Goal: Transaction & Acquisition: Purchase product/service

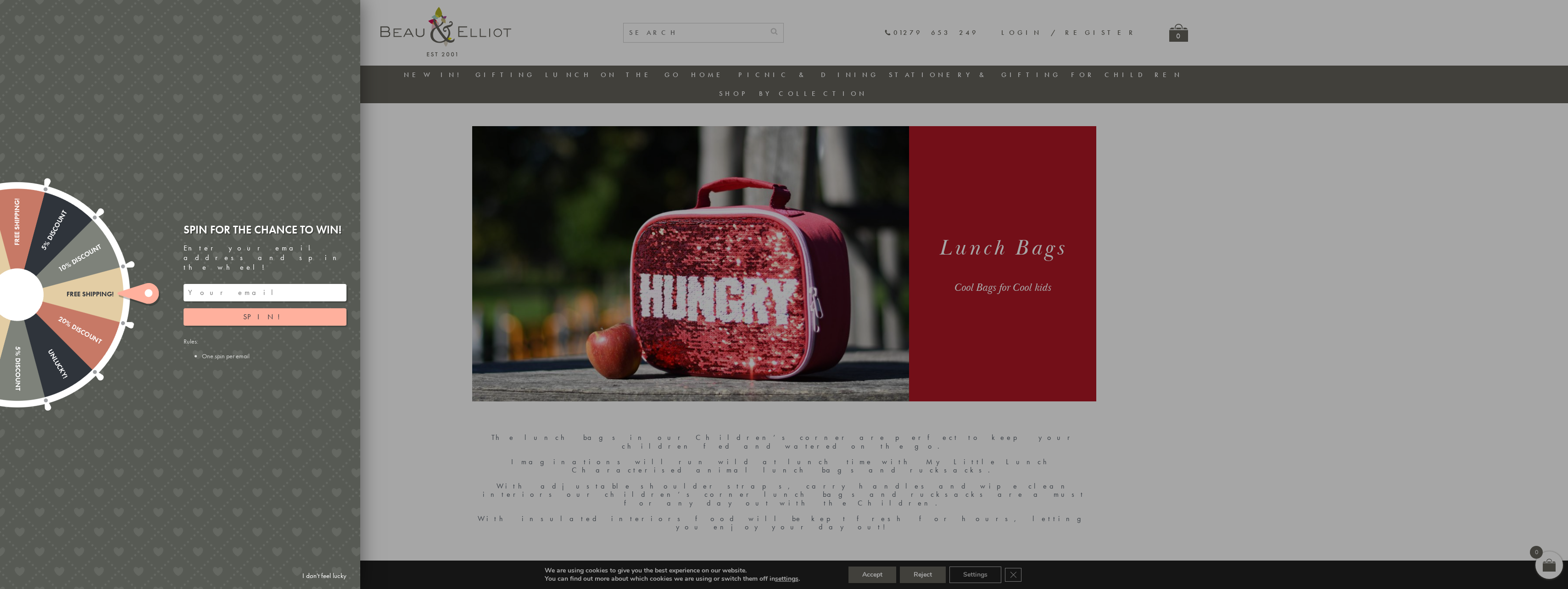
click at [1028, 290] on div at bounding box center [784, 294] width 1568 height 589
click at [332, 573] on link "I don't feel lucky" at bounding box center [324, 576] width 53 height 17
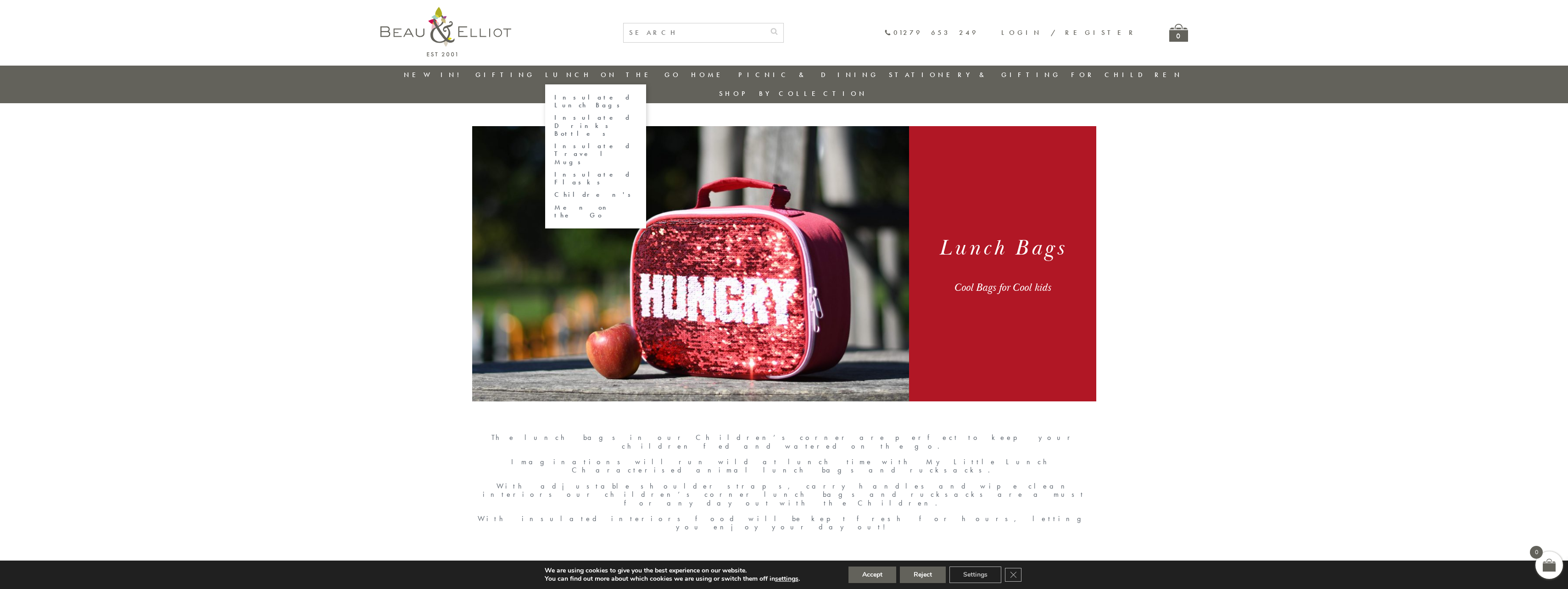
click at [620, 97] on link "Insulated Lunch Bags" at bounding box center [596, 102] width 83 height 16
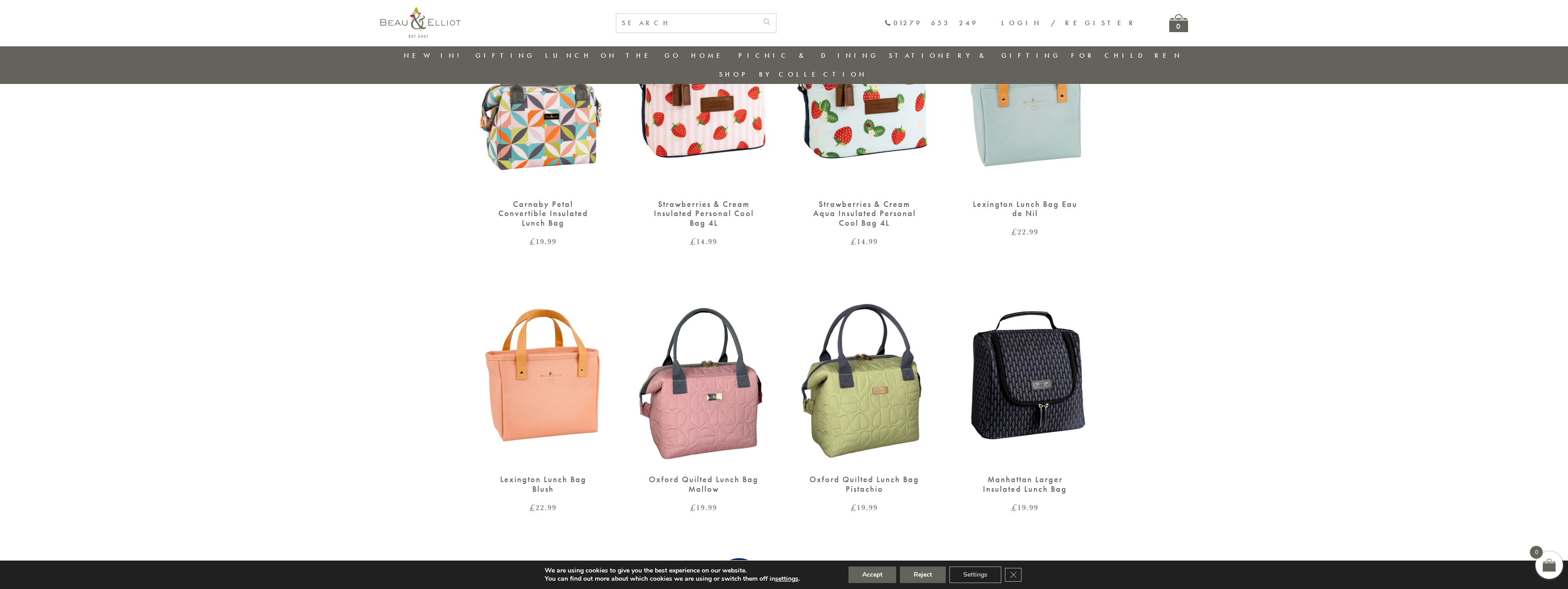
scroll to position [715, 0]
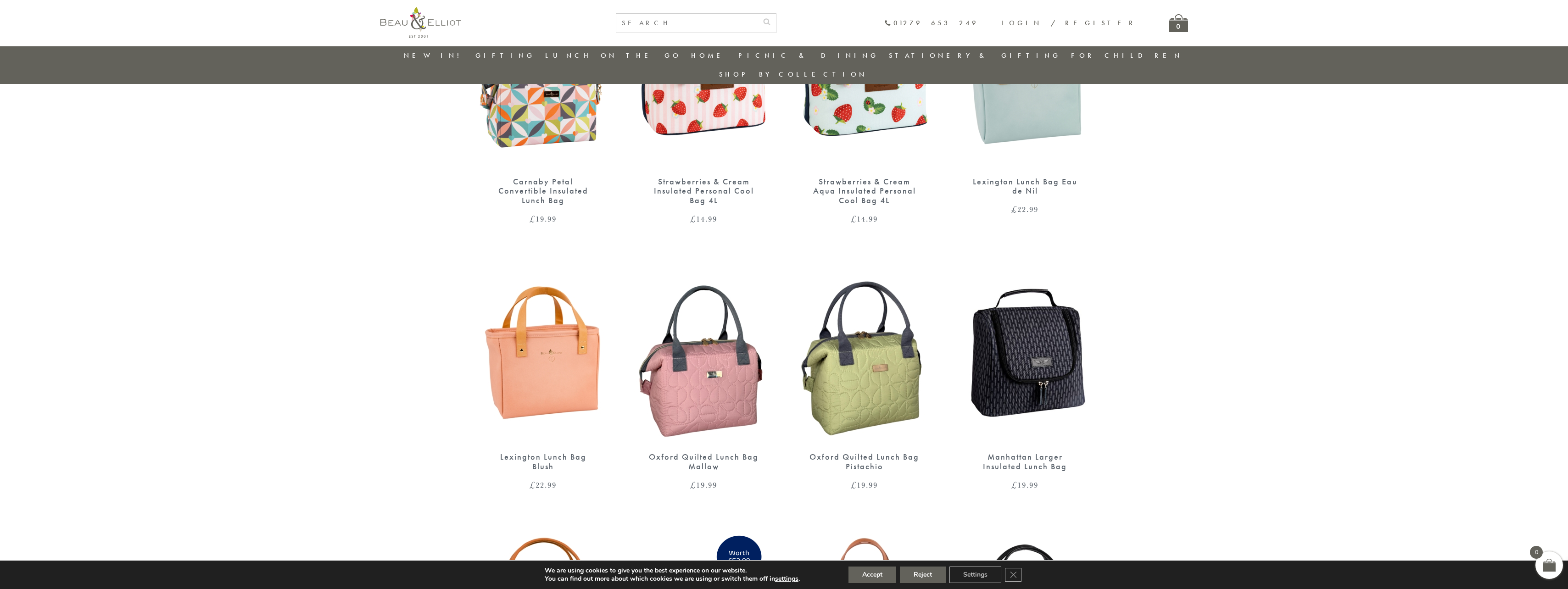
click at [719, 374] on img at bounding box center [704, 352] width 142 height 184
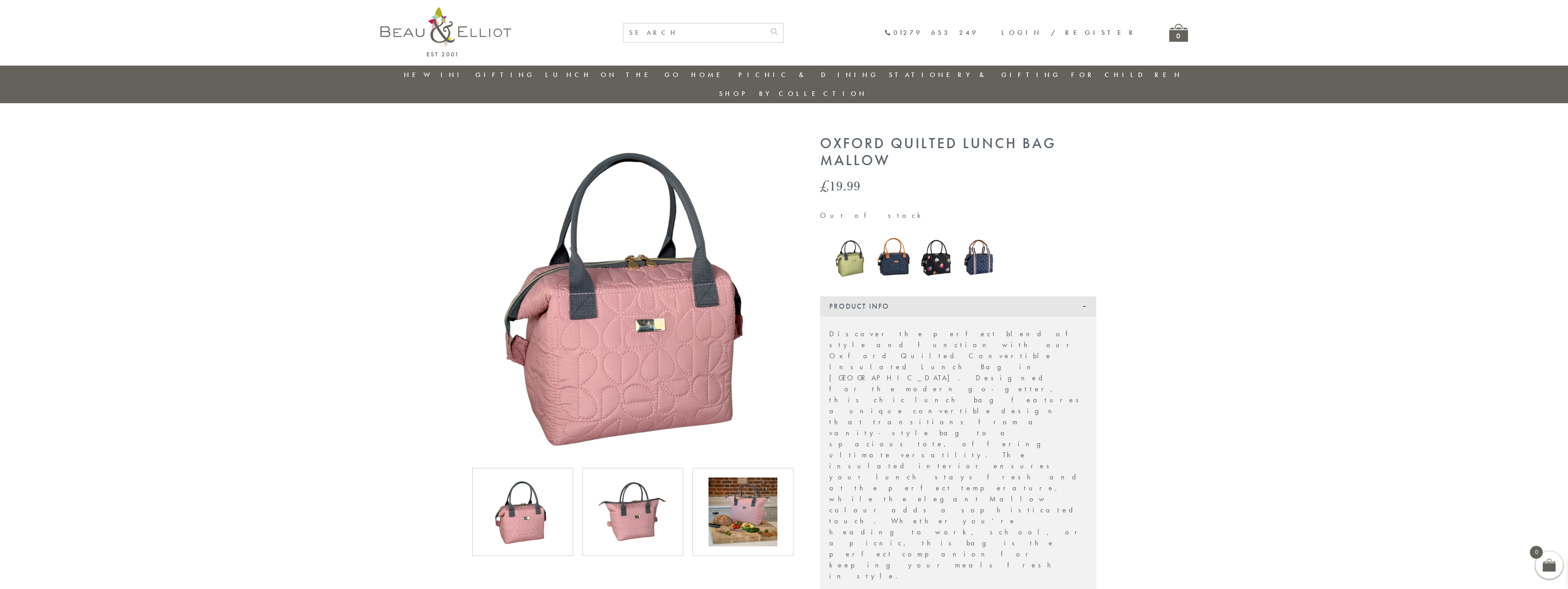
click at [760, 491] on img at bounding box center [743, 512] width 69 height 69
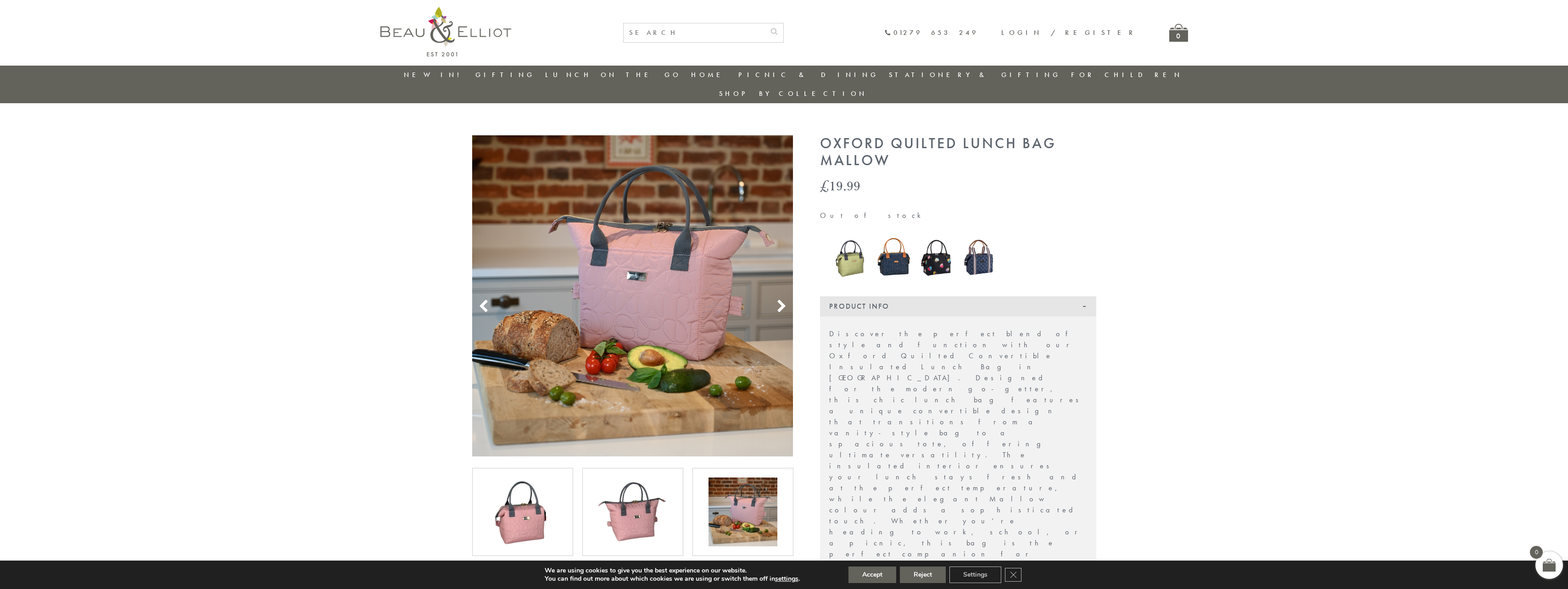
click at [672, 492] on div at bounding box center [633, 512] width 82 height 69
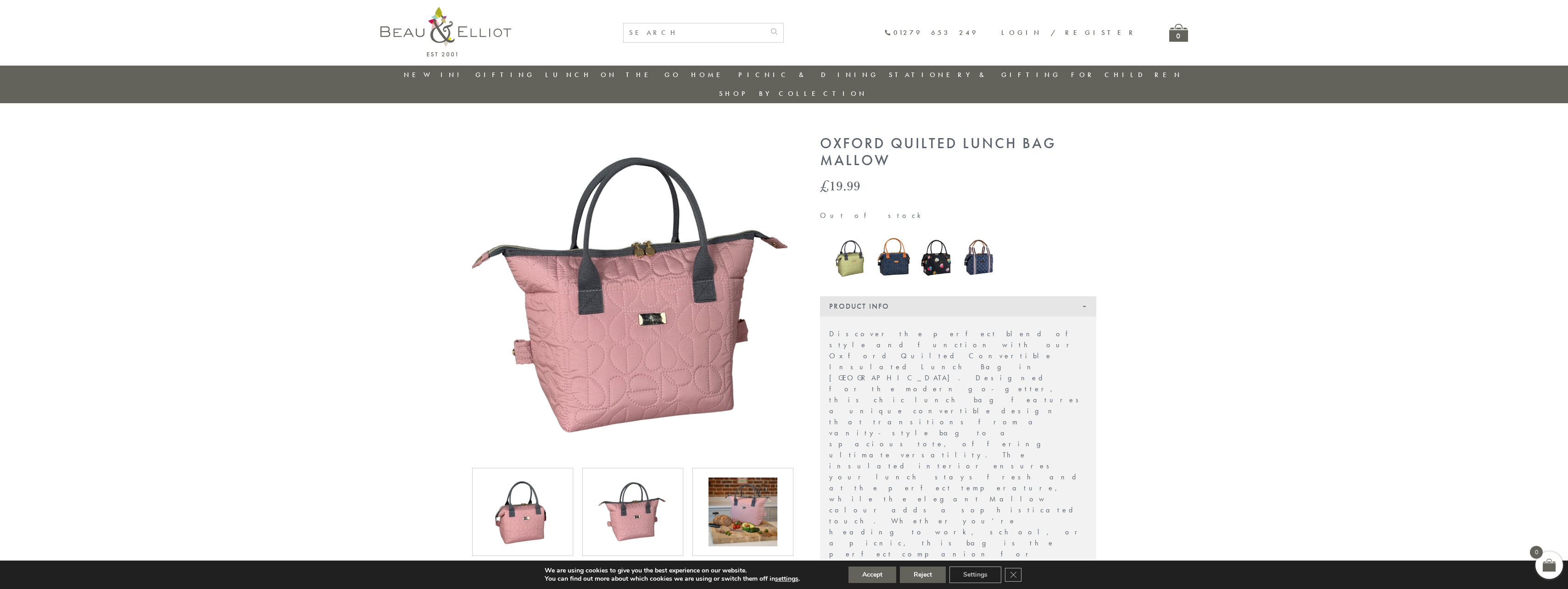
click at [525, 499] on img at bounding box center [522, 512] width 69 height 69
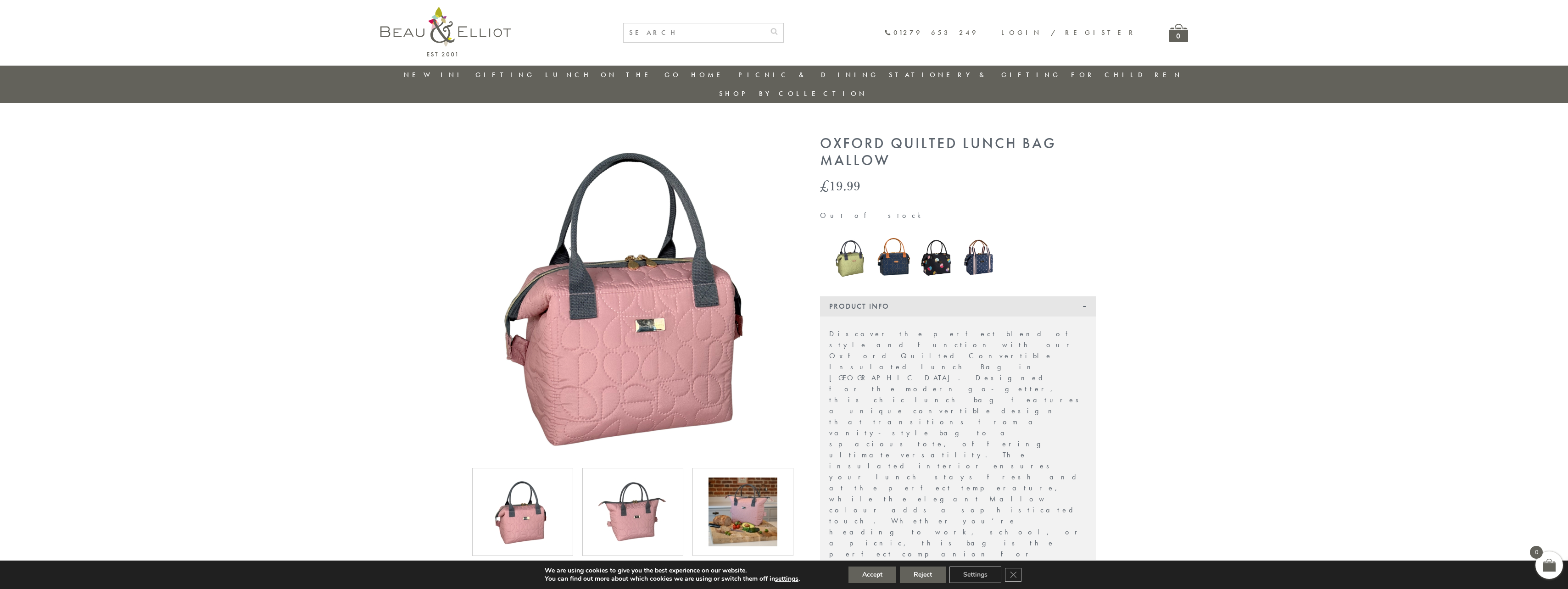
click at [609, 501] on img at bounding box center [632, 512] width 69 height 69
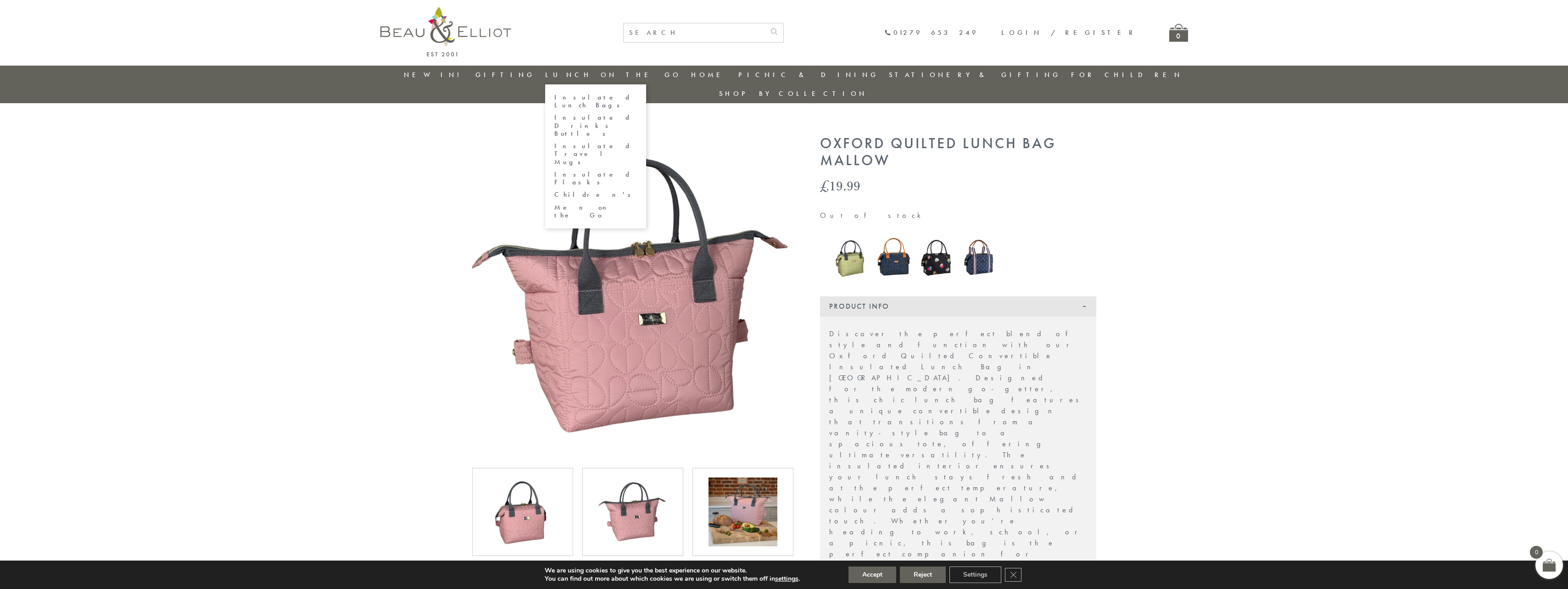
click at [595, 114] on link "Insulated Drinks Bottles" at bounding box center [596, 125] width 83 height 24
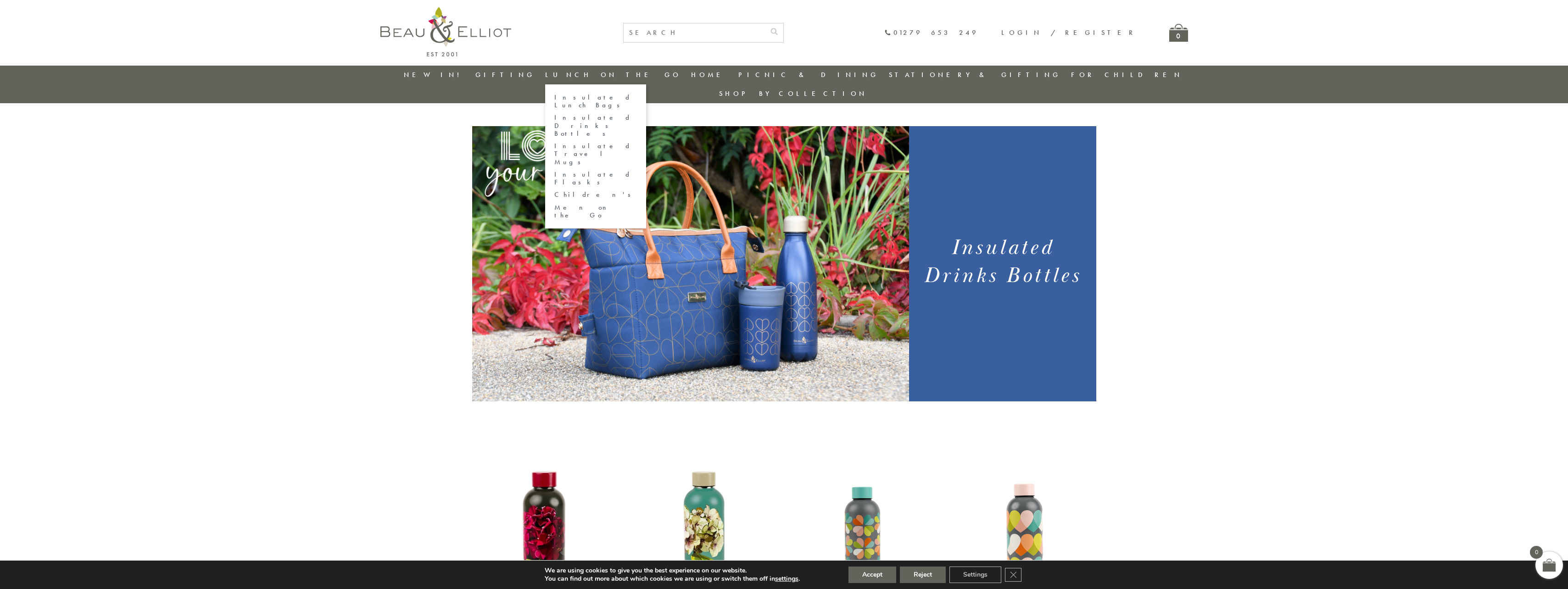
click at [629, 94] on link "Insulated Lunch Bags" at bounding box center [596, 102] width 83 height 16
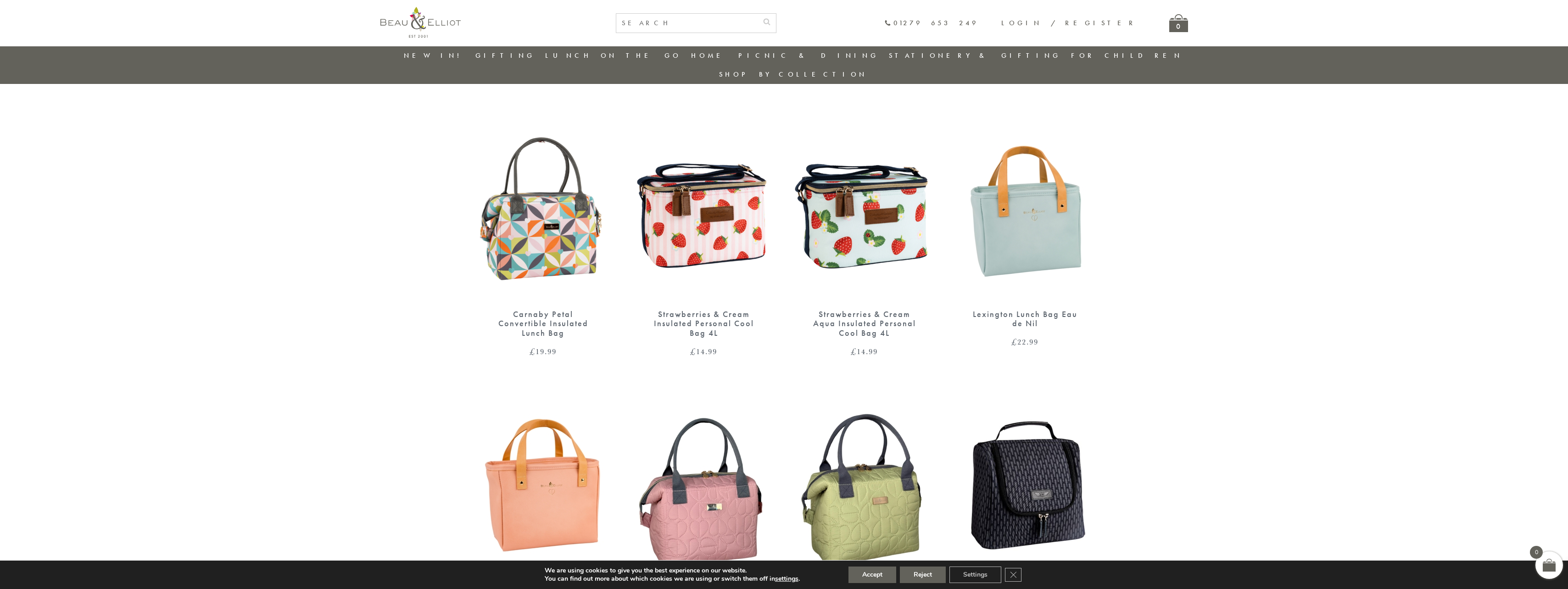
scroll to position [577, 0]
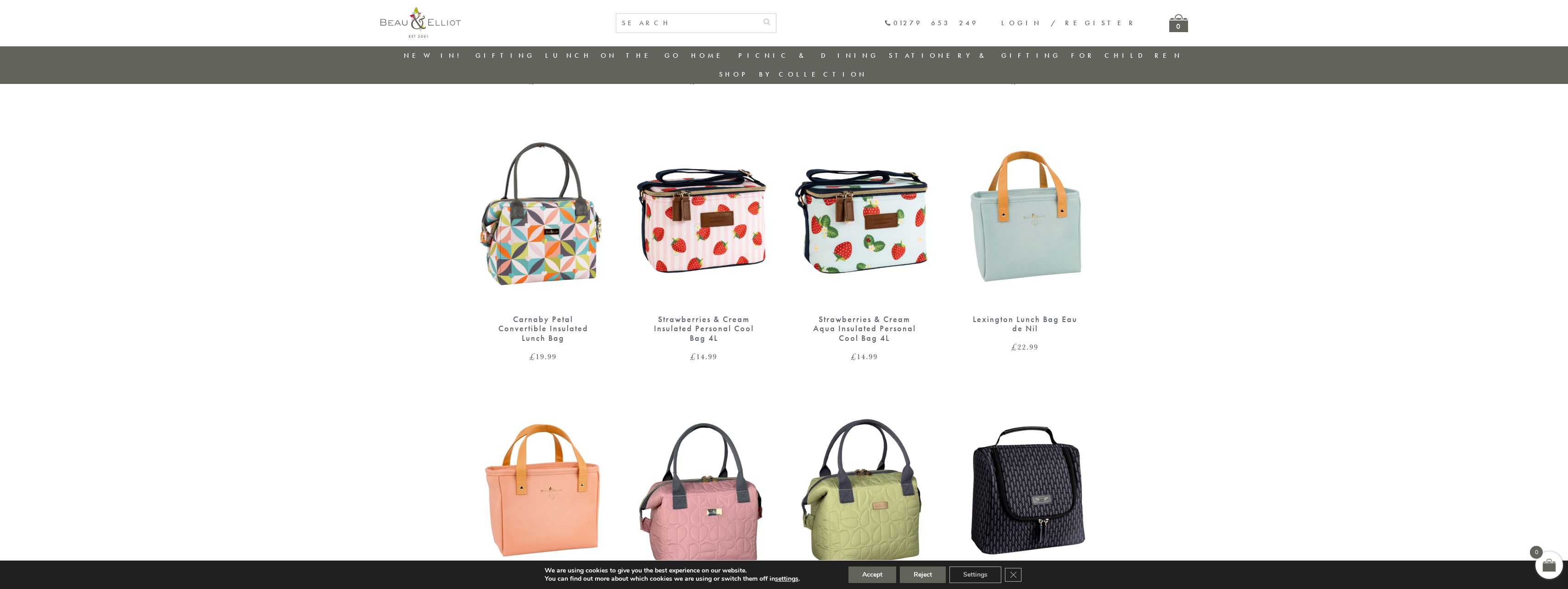
click at [1029, 217] on img at bounding box center [1025, 214] width 142 height 184
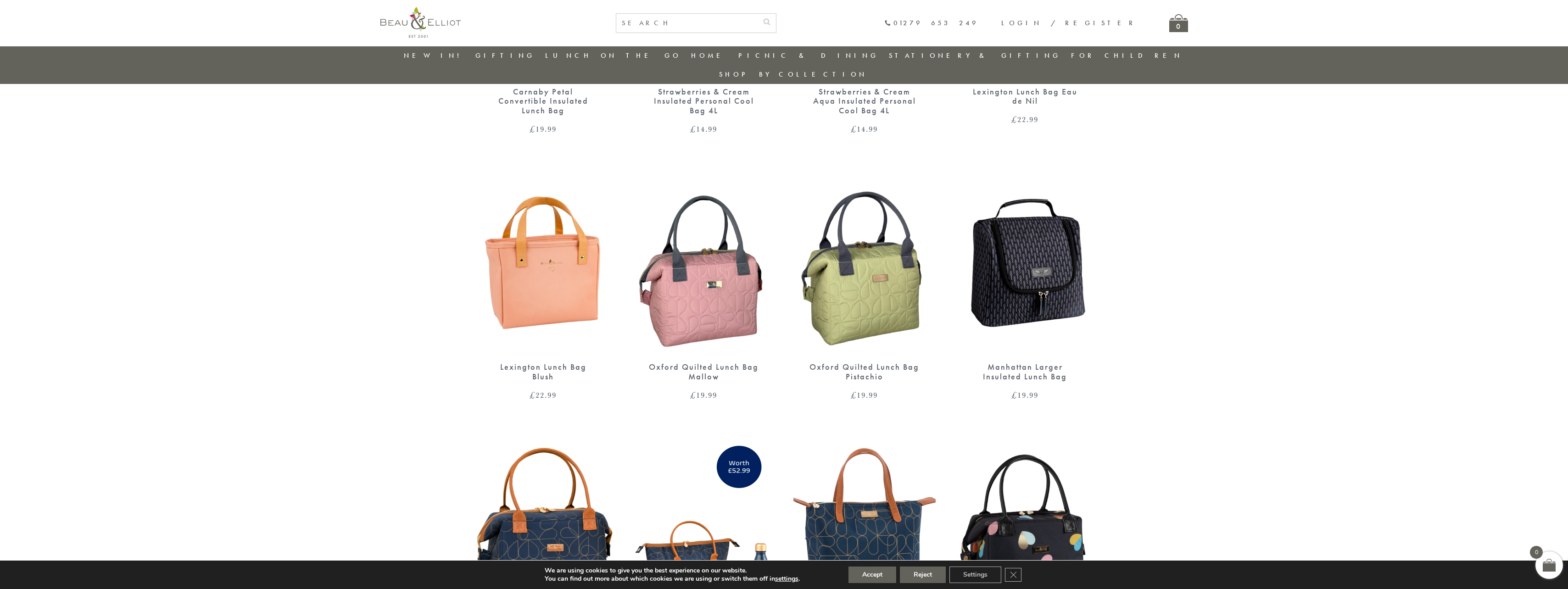
scroll to position [806, 0]
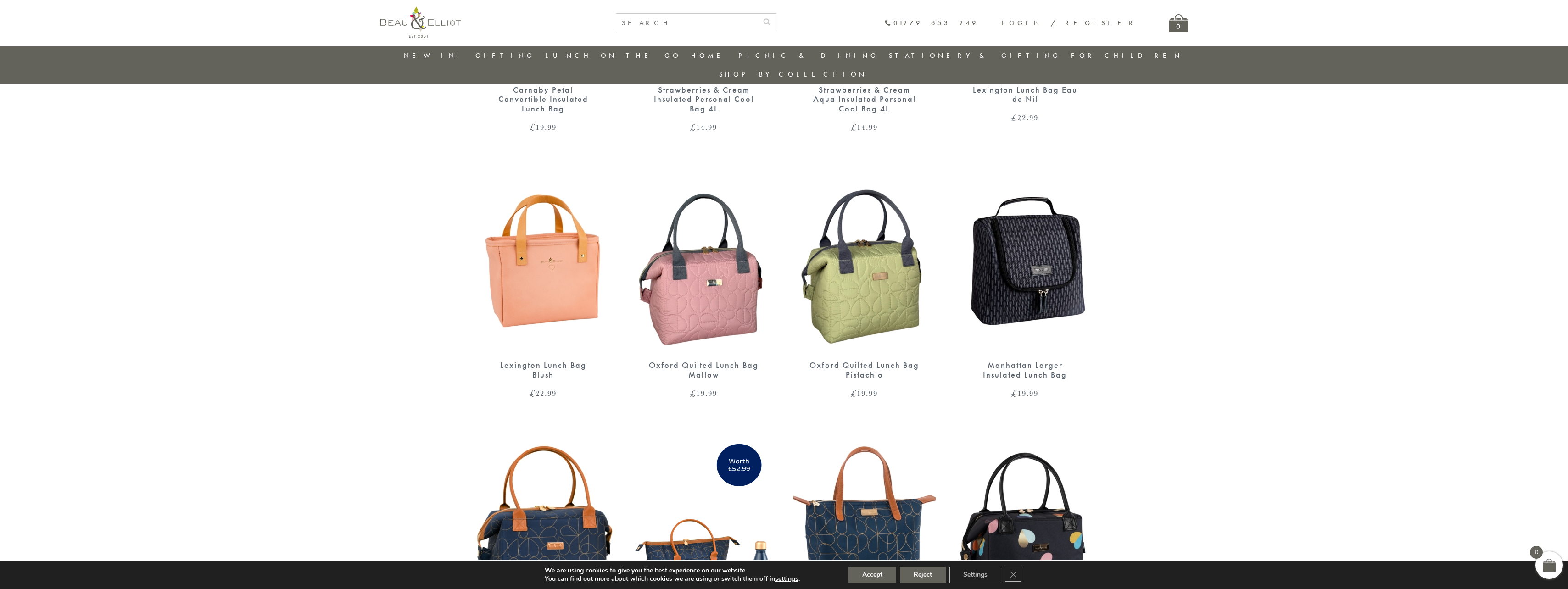
click at [1032, 268] on img at bounding box center [1025, 260] width 142 height 184
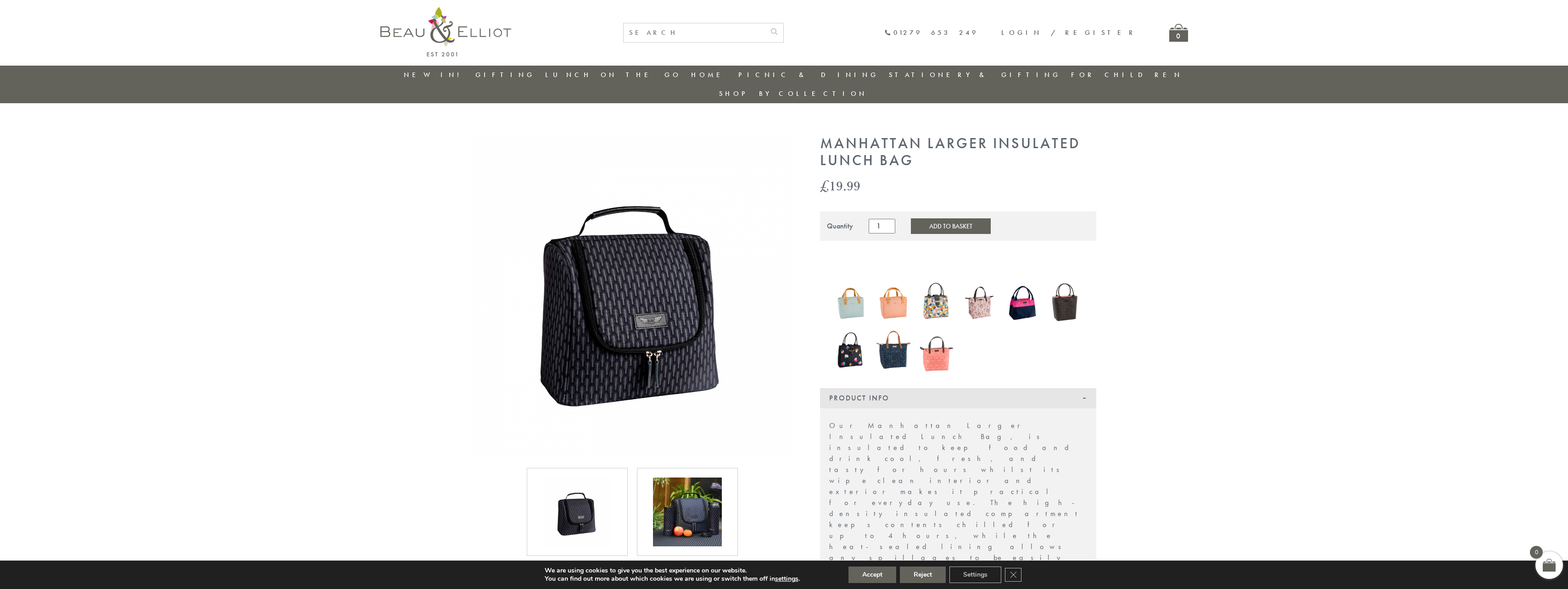
click at [691, 493] on img at bounding box center [687, 512] width 69 height 69
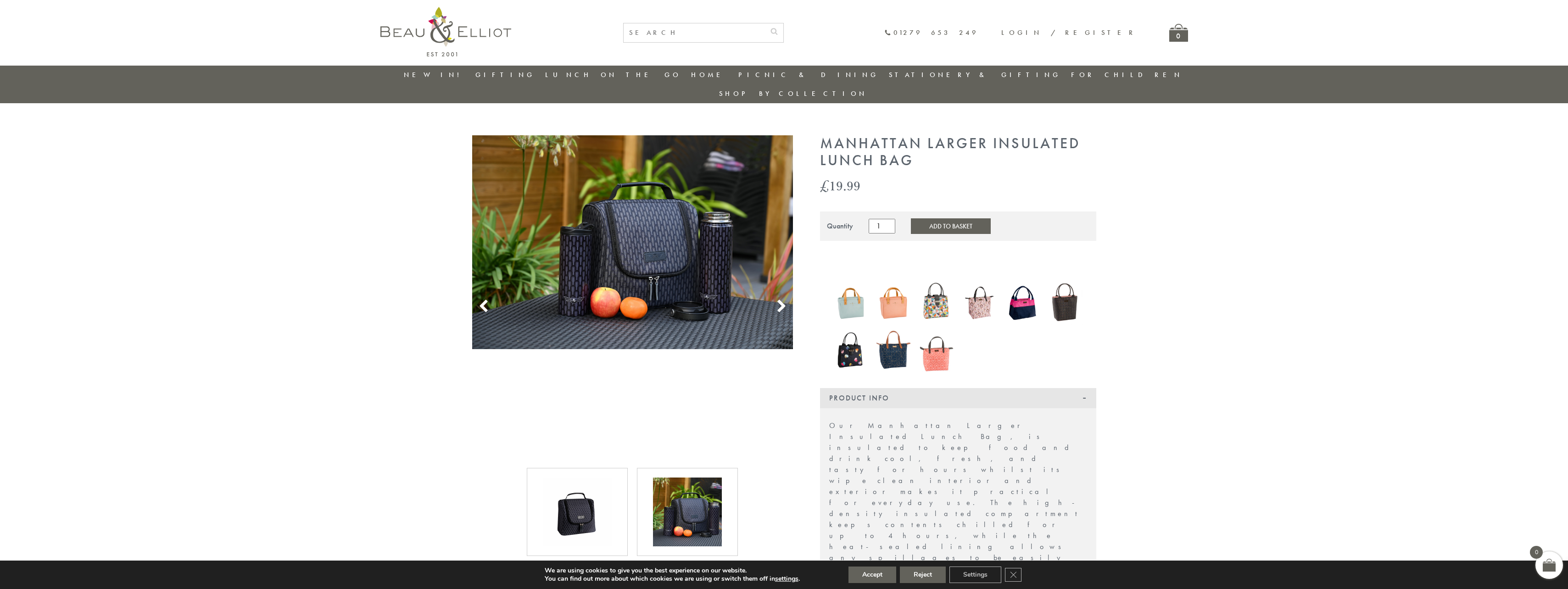
click at [897, 290] on img at bounding box center [894, 303] width 34 height 45
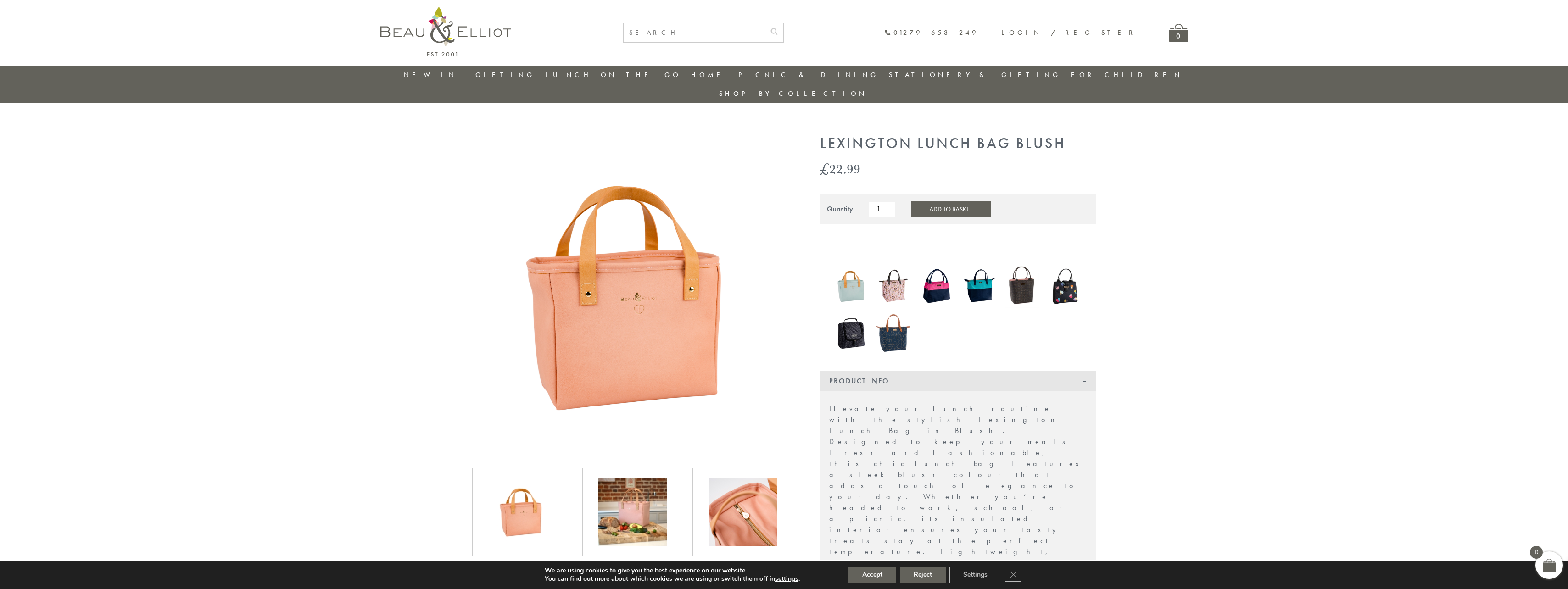
click at [643, 497] on img at bounding box center [632, 512] width 69 height 69
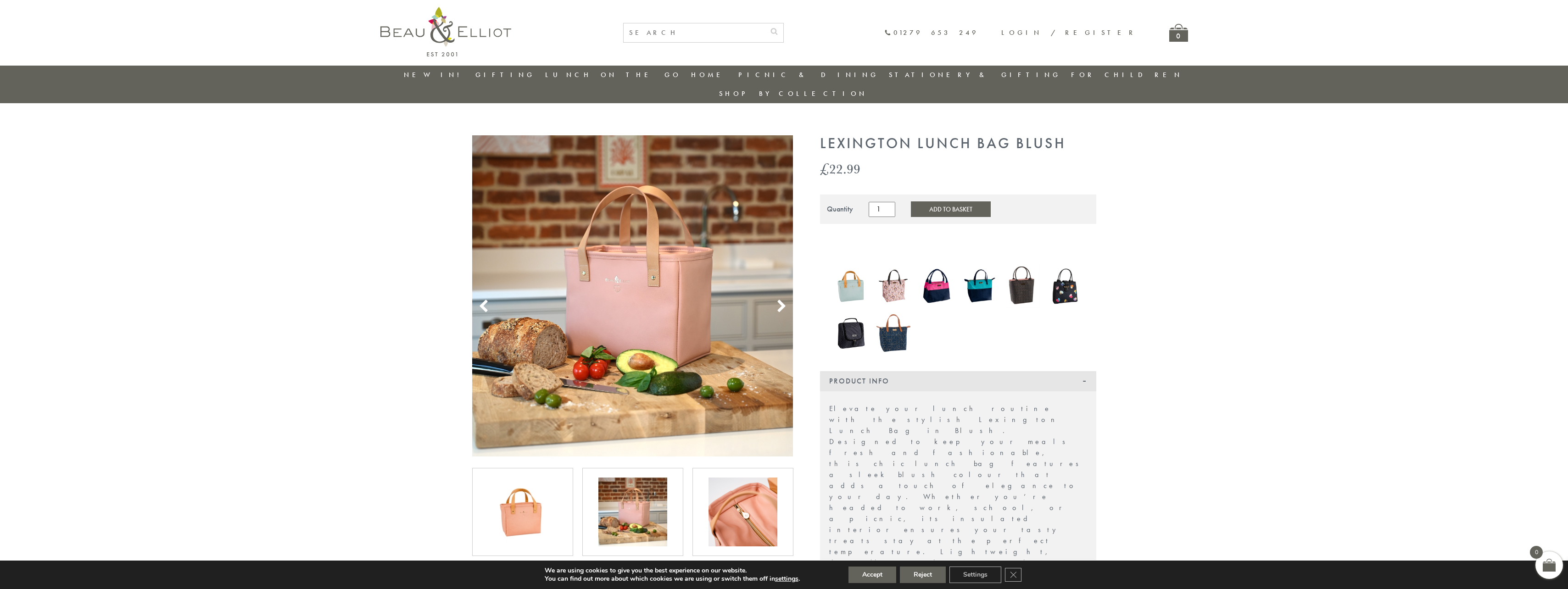
click at [724, 489] on img at bounding box center [743, 512] width 69 height 69
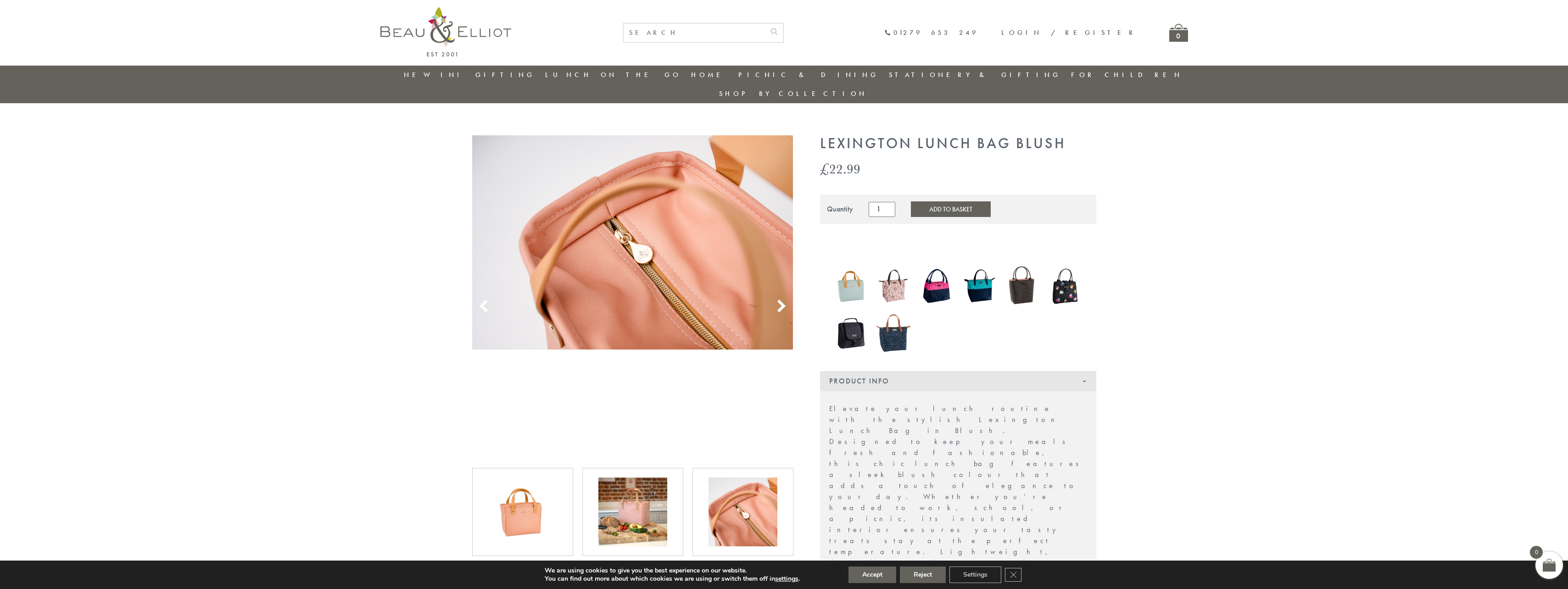
click at [525, 494] on img at bounding box center [522, 512] width 69 height 69
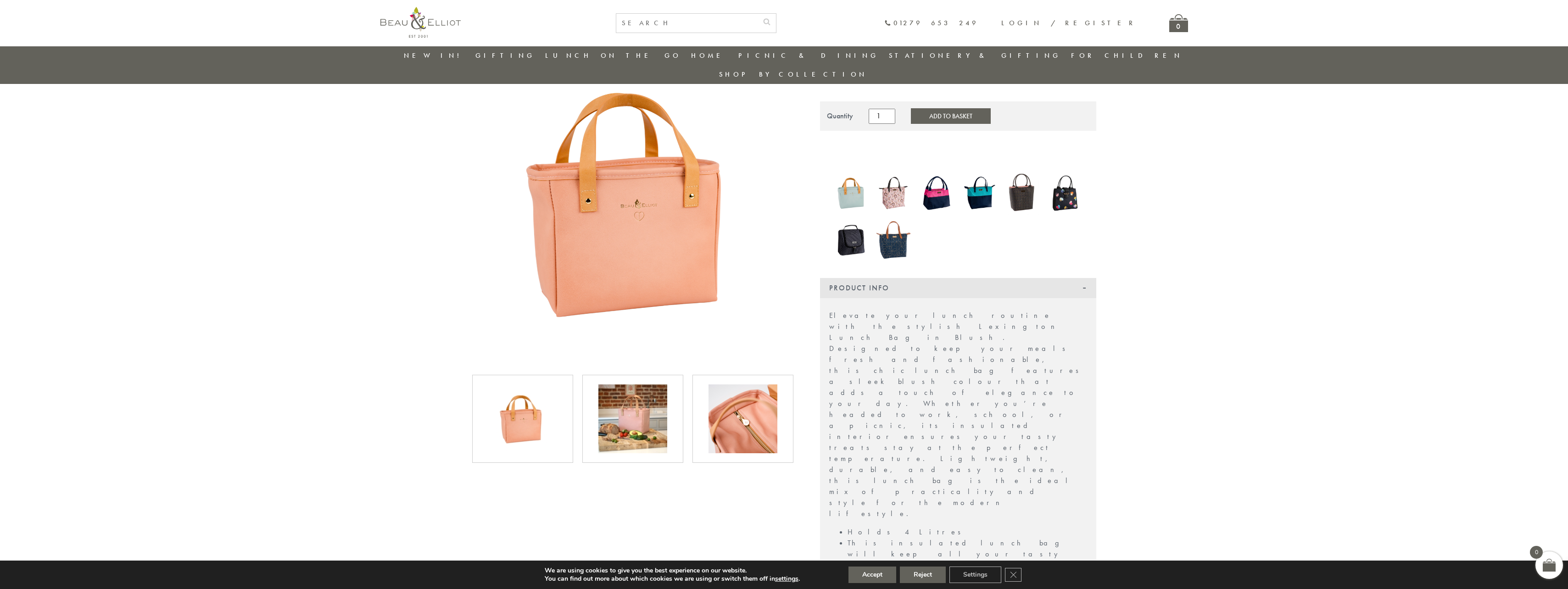
scroll to position [72, 0]
